Goal: Navigation & Orientation: Go to known website

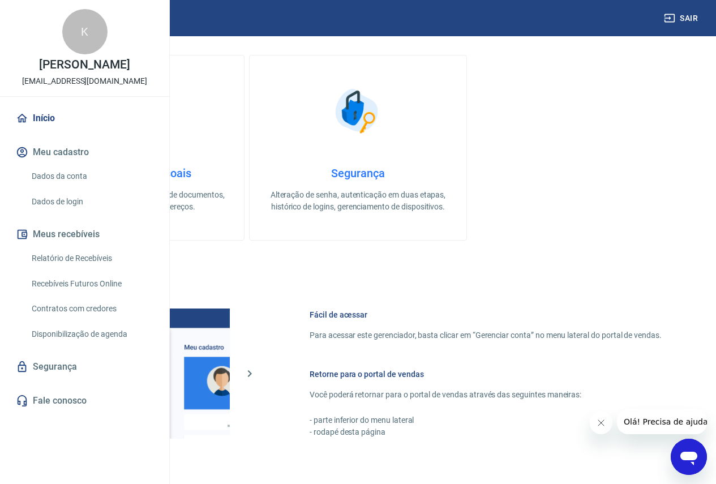
scroll to position [562, 0]
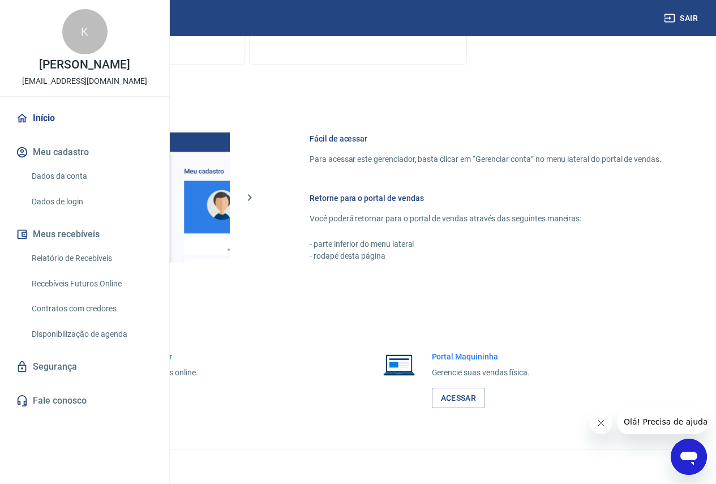
click at [151, 396] on link "Acessar" at bounding box center [124, 398] width 54 height 21
